Goal: Information Seeking & Learning: Learn about a topic

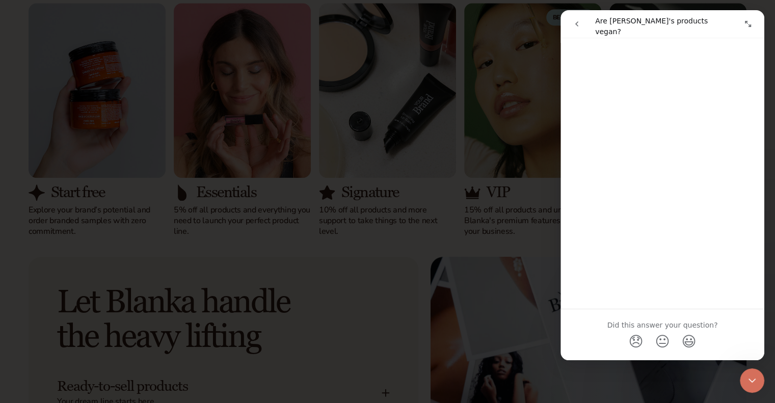
scroll to position [602, 0]
click at [458, 388] on div at bounding box center [387, 201] width 775 height 403
click at [750, 23] on icon "Expand window" at bounding box center [748, 24] width 8 height 8
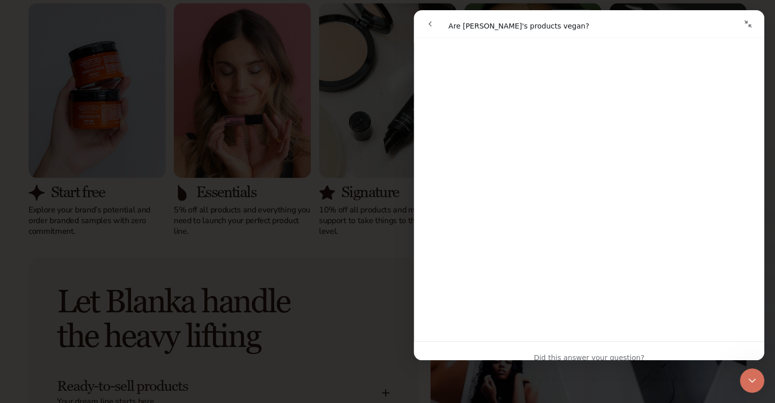
click at [750, 23] on icon "Collapse window" at bounding box center [748, 24] width 8 height 8
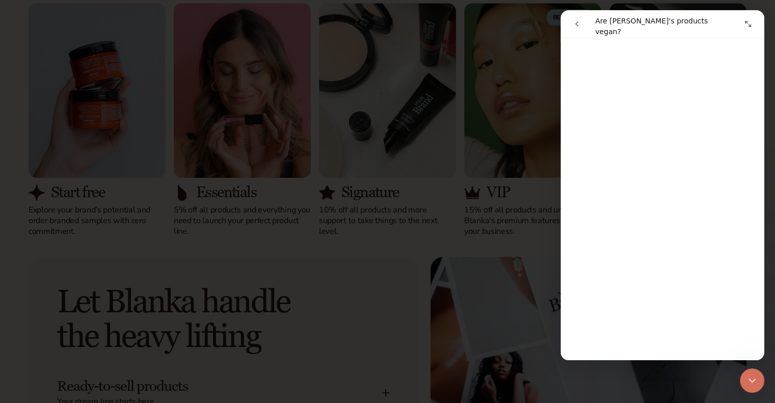
scroll to position [545, 0]
click at [565, 27] on nav "Intercom messenger" at bounding box center [662, 24] width 204 height 28
click at [743, 381] on div "Close Intercom Messenger" at bounding box center [752, 380] width 24 height 24
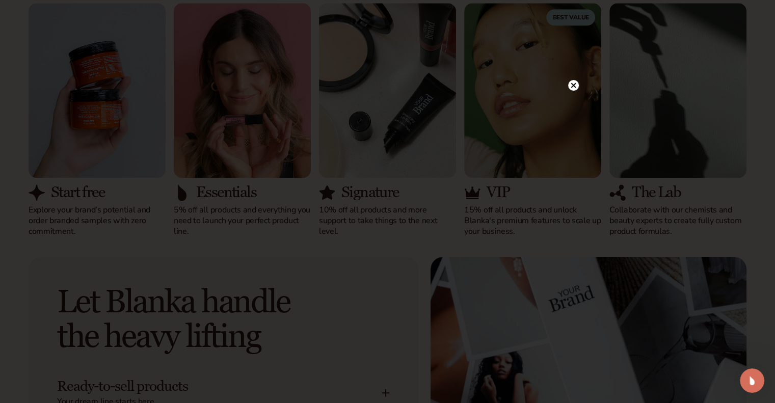
scroll to position [0, 0]
click at [574, 87] on icon at bounding box center [573, 85] width 5 height 5
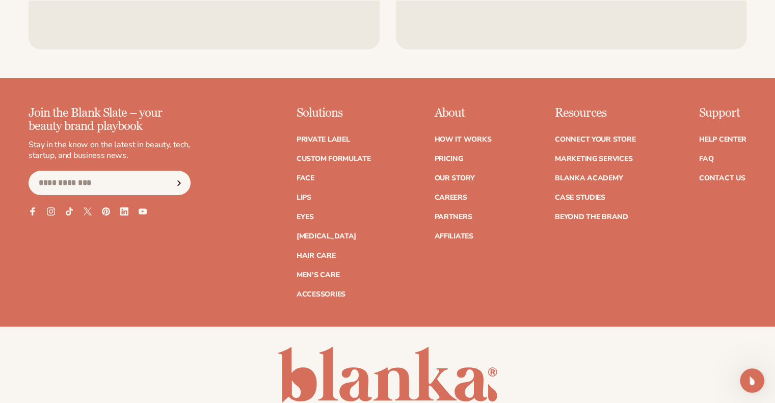
scroll to position [3928, 0]
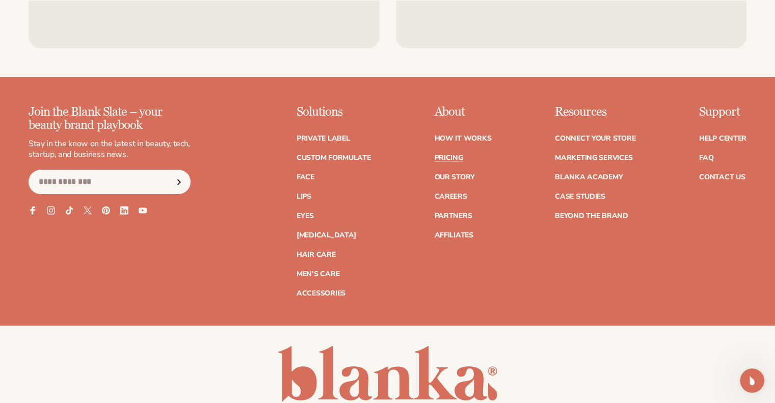
click at [456, 158] on link "Pricing" at bounding box center [448, 157] width 29 height 7
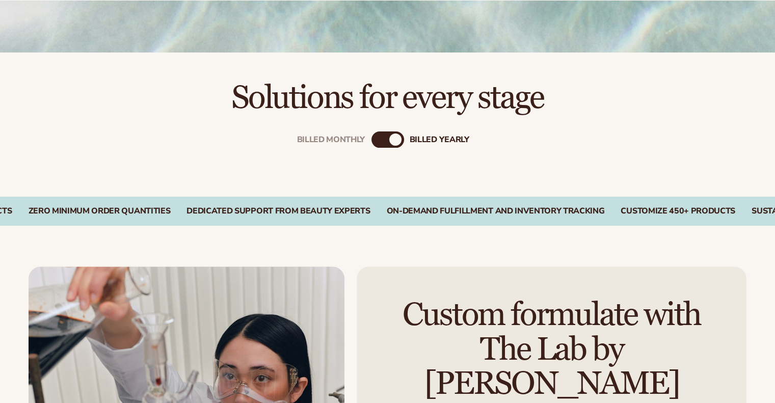
scroll to position [277, 0]
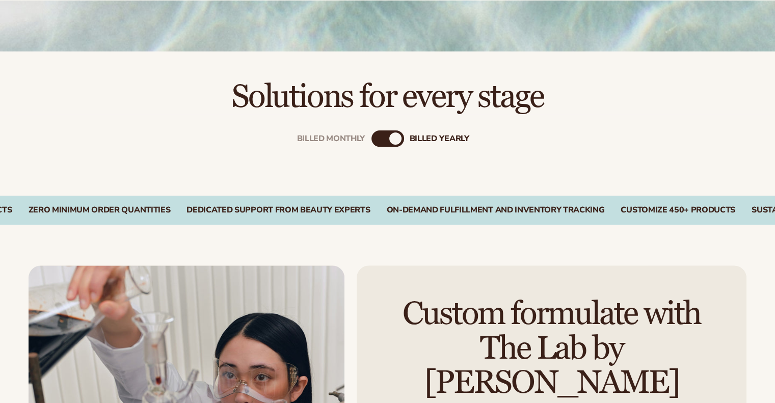
click at [401, 134] on div "Billed Monthly billed Yearly" at bounding box center [387, 138] width 33 height 16
click at [389, 140] on div "billed Yearly" at bounding box center [395, 138] width 12 height 12
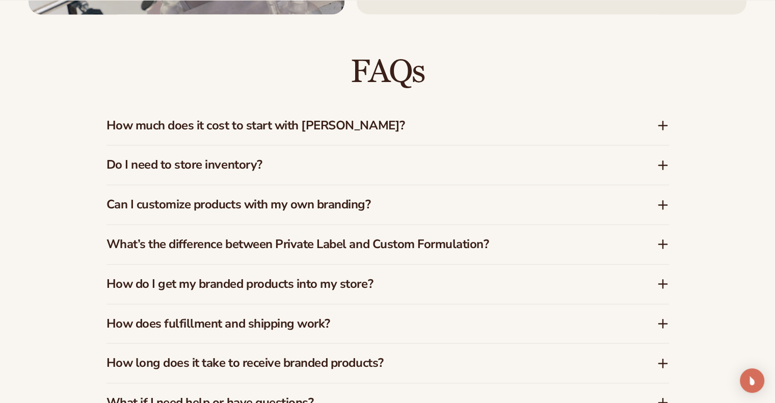
scroll to position [1456, 0]
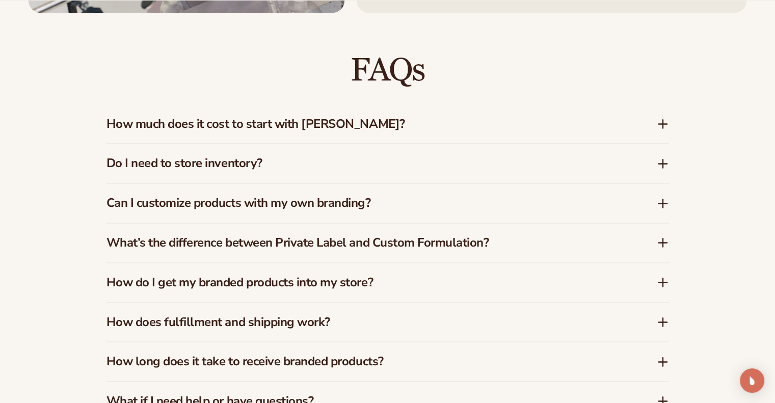
click at [411, 121] on h3 "How much does it cost to start with Blanka?" at bounding box center [366, 124] width 520 height 15
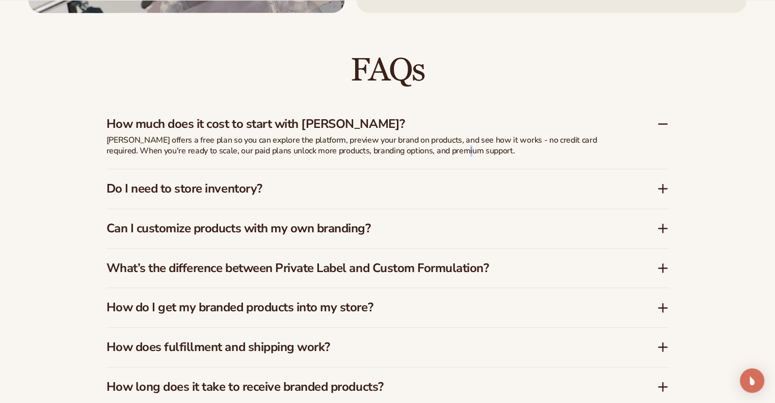
drag, startPoint x: 438, startPoint y: 153, endPoint x: 442, endPoint y: 165, distance: 12.9
click at [442, 165] on div "Blanka offers a free plan so you can explore the platform, preview your brand o…" at bounding box center [360, 152] width 509 height 34
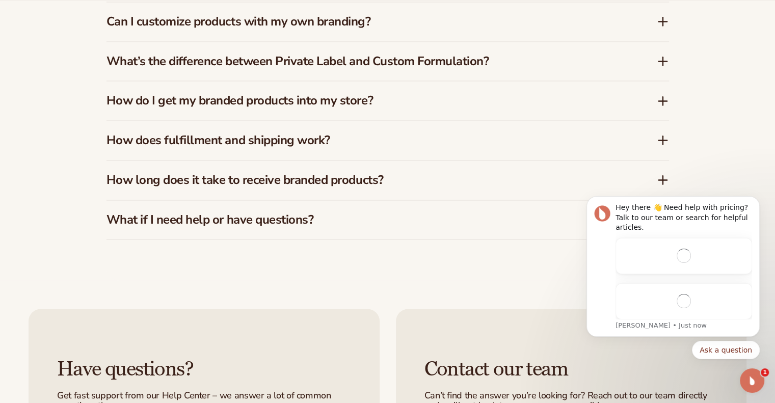
scroll to position [0, 0]
click at [450, 103] on h3 "How do I get my branded products into my store?" at bounding box center [366, 100] width 520 height 15
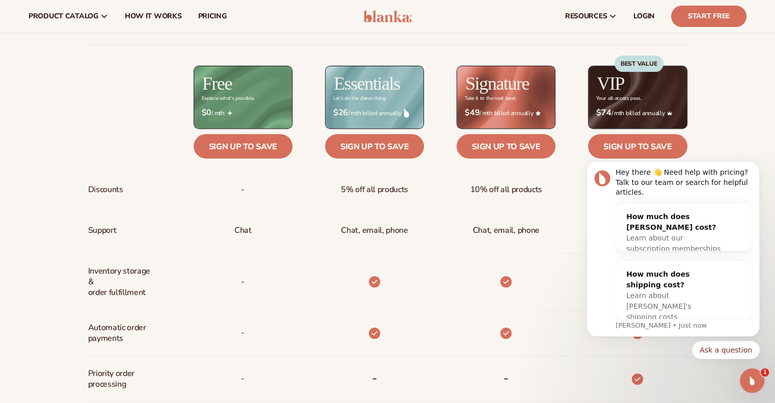
scroll to position [368, 0]
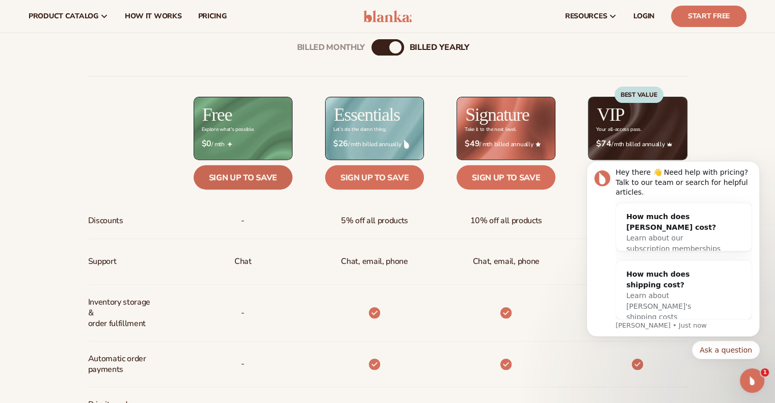
click at [274, 181] on link "Sign up to save" at bounding box center [243, 177] width 99 height 24
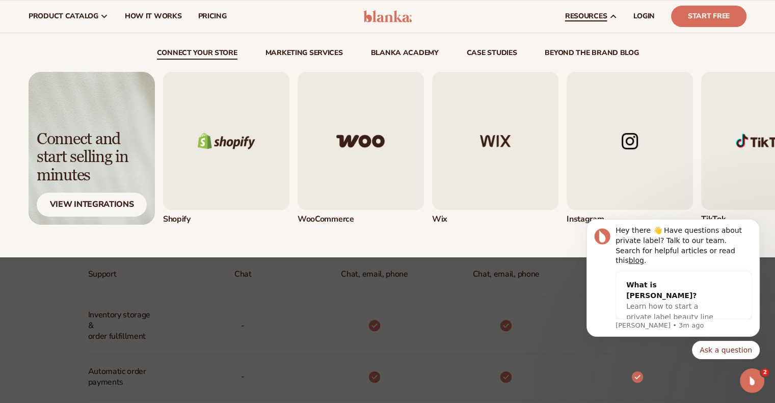
scroll to position [354, 0]
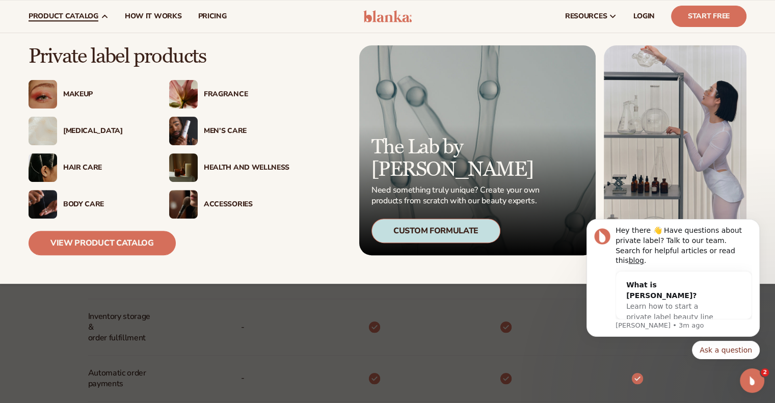
click at [66, 97] on div "Makeup" at bounding box center [106, 94] width 86 height 9
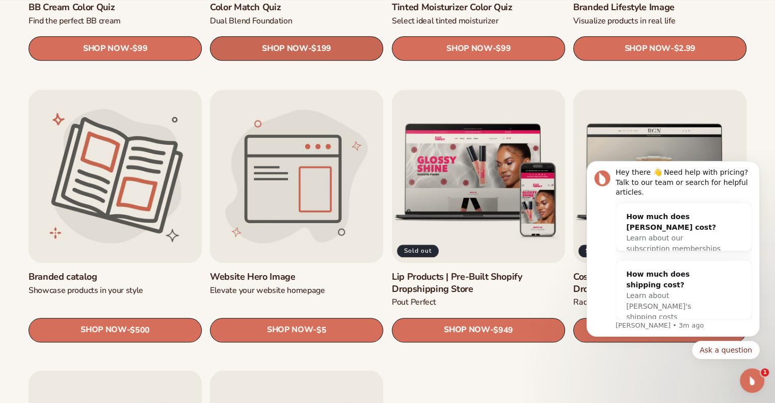
scroll to position [1088, 0]
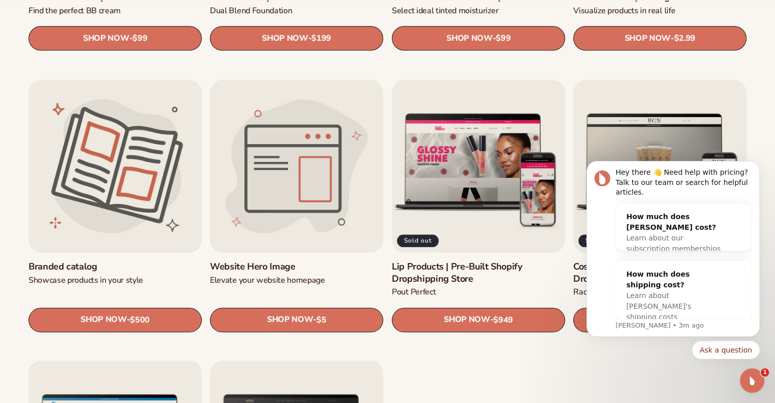
click at [755, 167] on icon "Dismiss notification" at bounding box center [757, 164] width 6 height 6
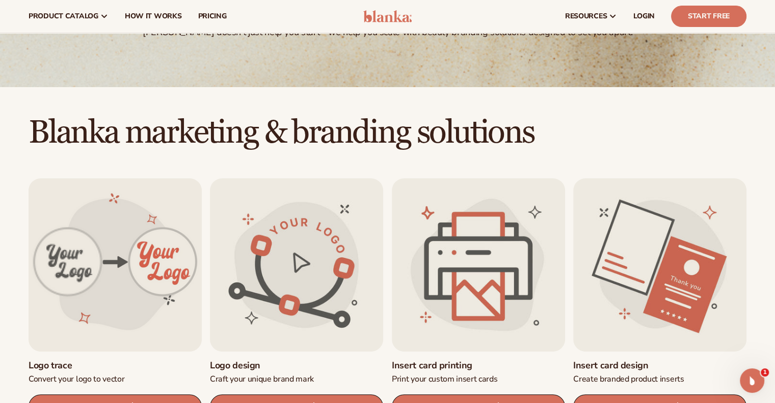
scroll to position [0, 0]
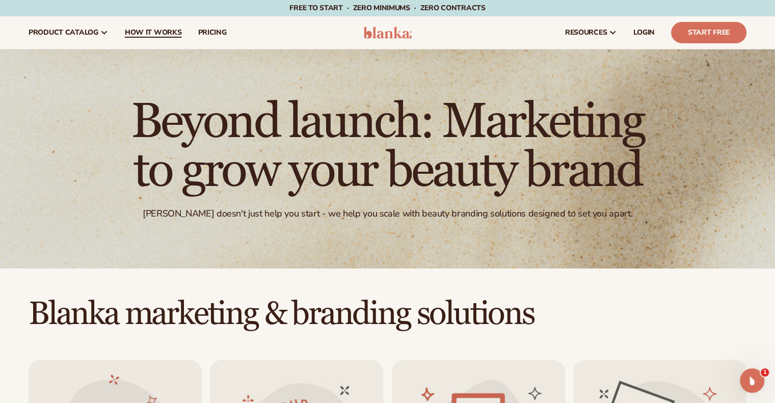
click at [157, 38] on link "How It Works" at bounding box center [153, 32] width 73 height 33
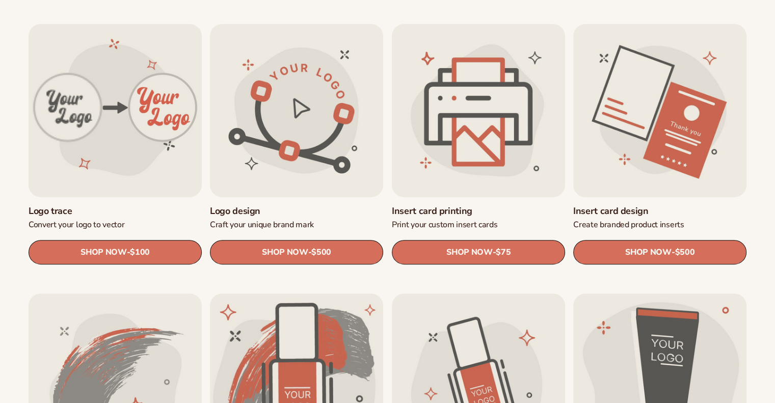
scroll to position [348, 0]
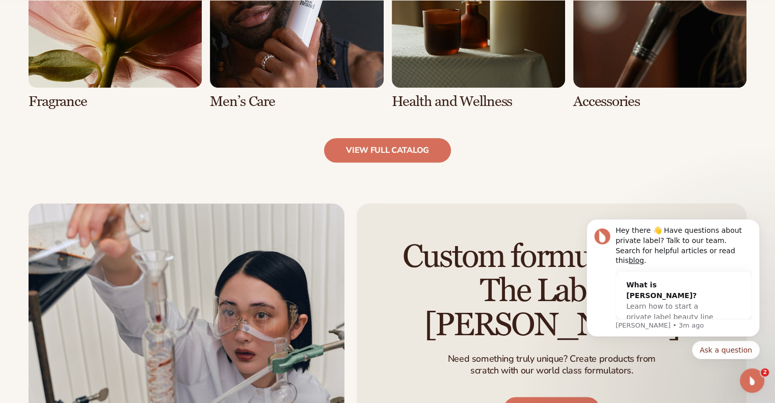
scroll to position [1119, 0]
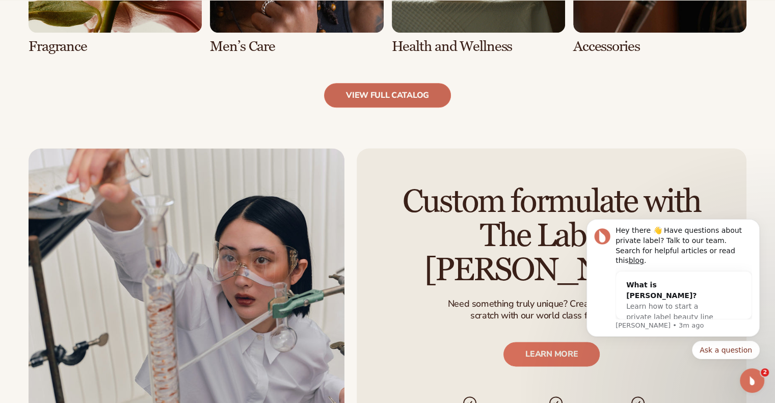
click at [369, 95] on link "view full catalog" at bounding box center [387, 95] width 127 height 24
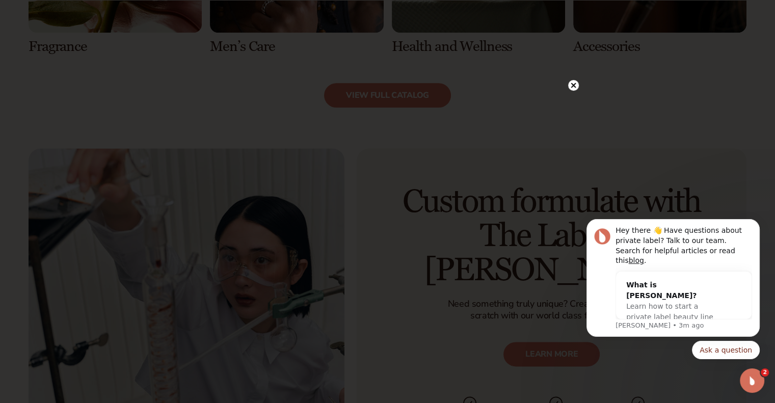
click at [566, 75] on div at bounding box center [387, 201] width 775 height 403
click at [575, 76] on div at bounding box center [573, 85] width 11 height 18
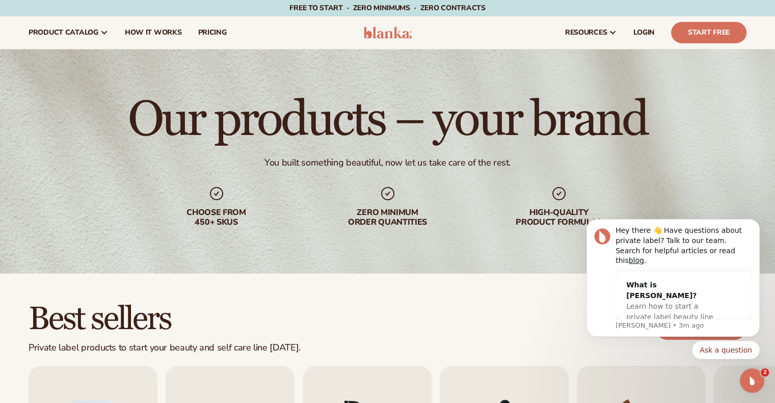
scroll to position [0, 0]
click at [635, 21] on link "LOGIN" at bounding box center [644, 32] width 38 height 33
click at [646, 29] on span "LOGIN" at bounding box center [643, 33] width 21 height 8
click at [210, 35] on span "pricing" at bounding box center [212, 33] width 29 height 8
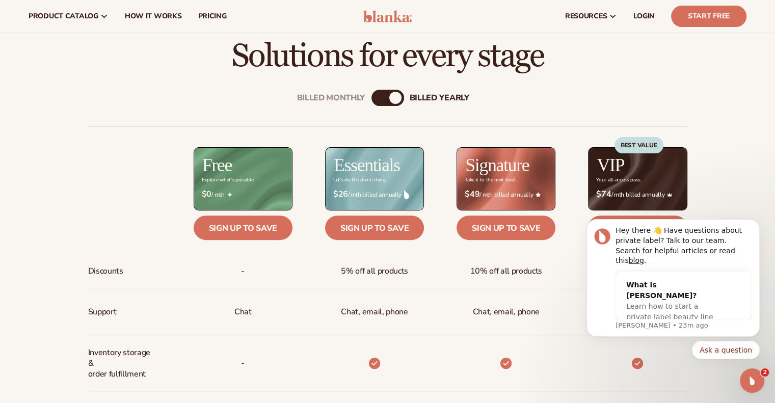
scroll to position [317, 0]
